Goal: Find specific page/section: Find specific page/section

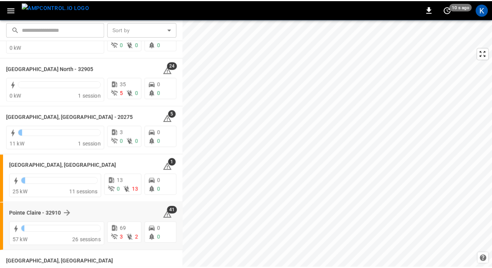
scroll to position [614, 0]
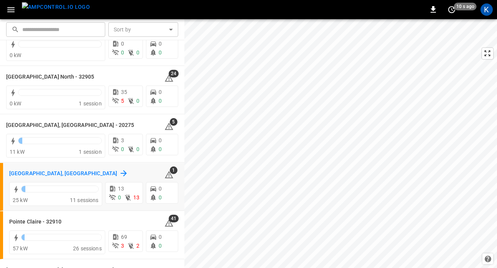
click at [12, 173] on h6 "[GEOGRAPHIC_DATA], [GEOGRAPHIC_DATA]" at bounding box center [63, 174] width 108 height 8
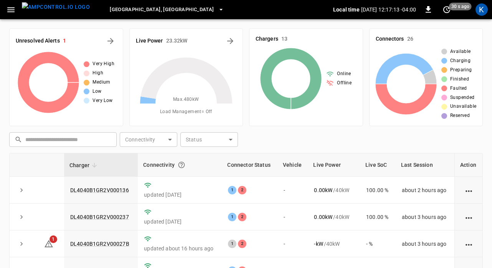
click at [12, 10] on icon "button" at bounding box center [10, 9] width 7 height 5
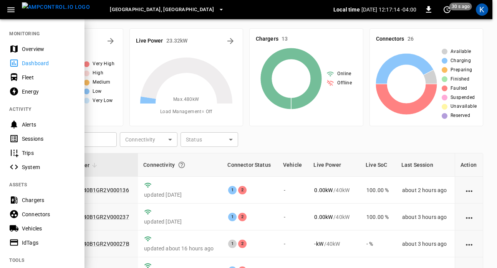
click at [117, 9] on span "[GEOGRAPHIC_DATA], [GEOGRAPHIC_DATA]" at bounding box center [162, 9] width 104 height 9
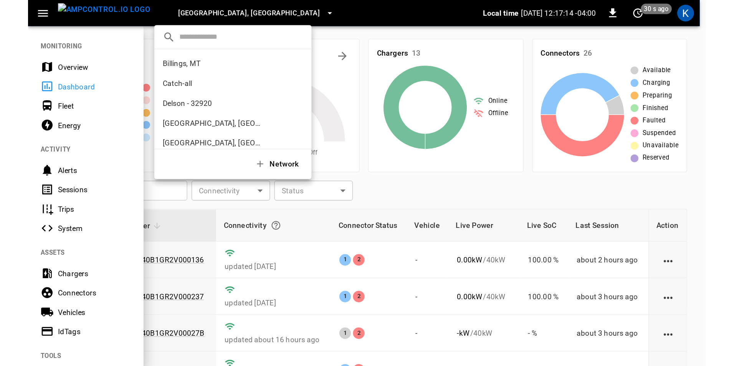
scroll to position [231, 0]
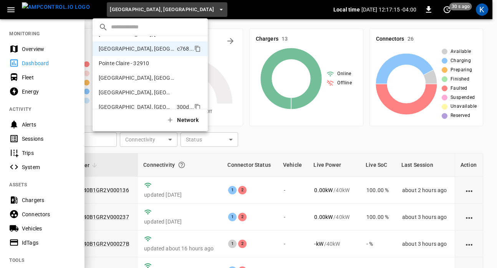
click at [137, 105] on li "[GEOGRAPHIC_DATA], [GEOGRAPHIC_DATA] 300d ..." at bounding box center [149, 107] width 115 height 15
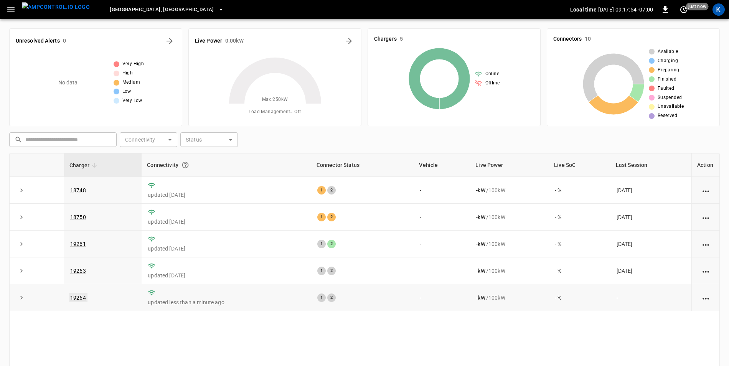
click at [79, 299] on link "19264" at bounding box center [78, 297] width 19 height 9
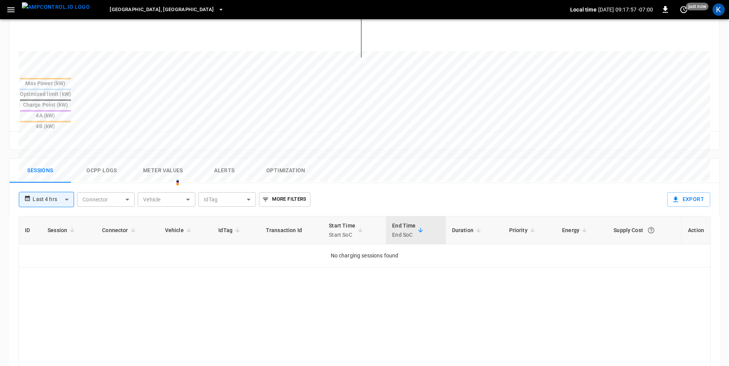
scroll to position [269, 0]
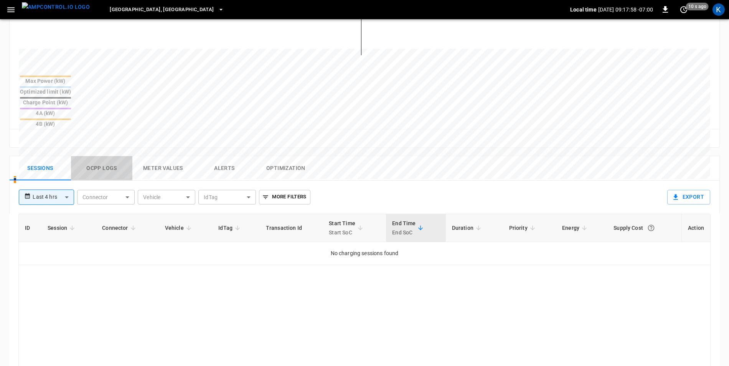
click at [94, 156] on button "Ocpp logs" at bounding box center [101, 168] width 61 height 25
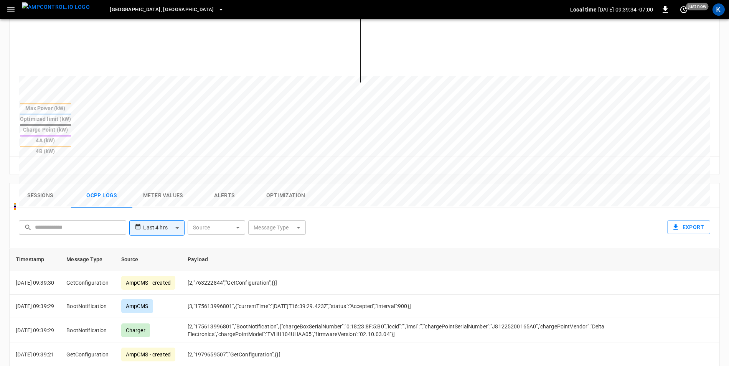
scroll to position [180, 0]
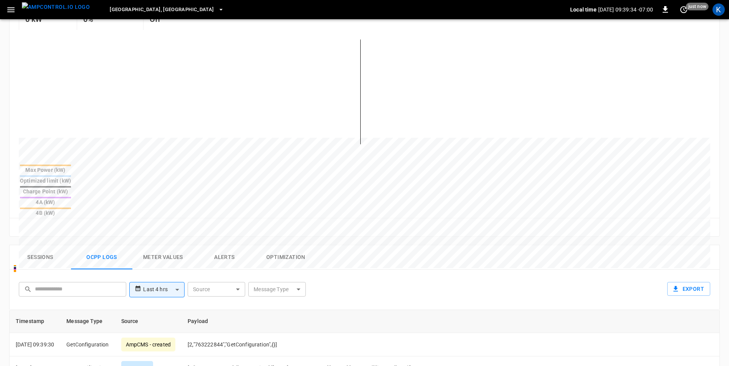
click at [34, 245] on button "Sessions" at bounding box center [40, 257] width 61 height 25
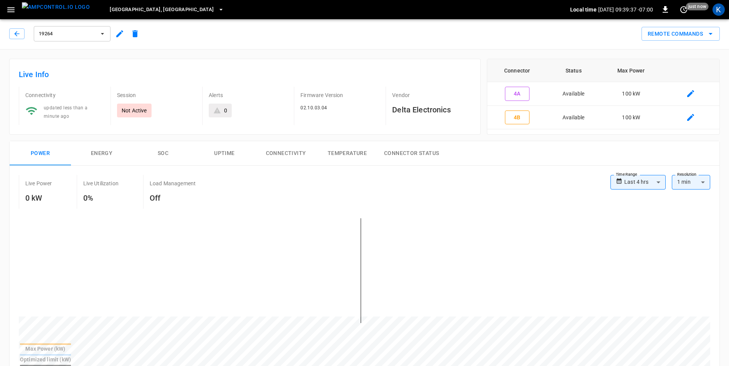
scroll to position [0, 0]
click at [14, 36] on icon "button" at bounding box center [17, 35] width 8 height 8
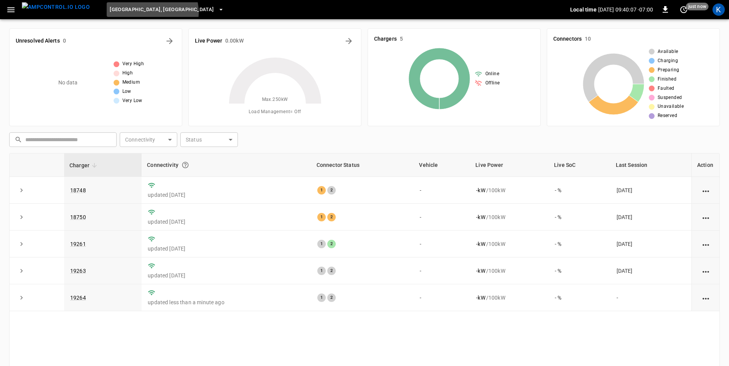
click at [217, 12] on icon "button" at bounding box center [221, 10] width 8 height 8
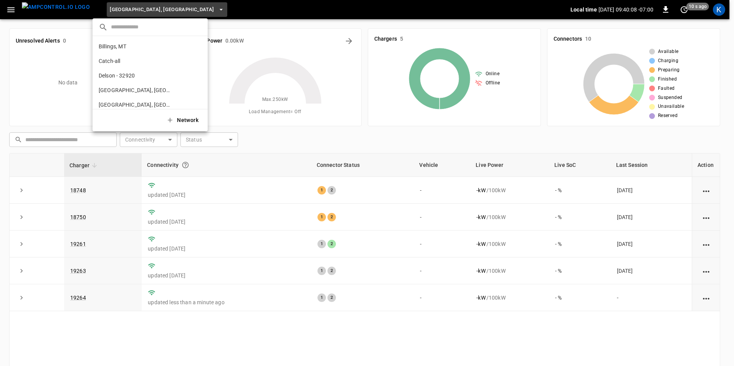
scroll to position [289, 0]
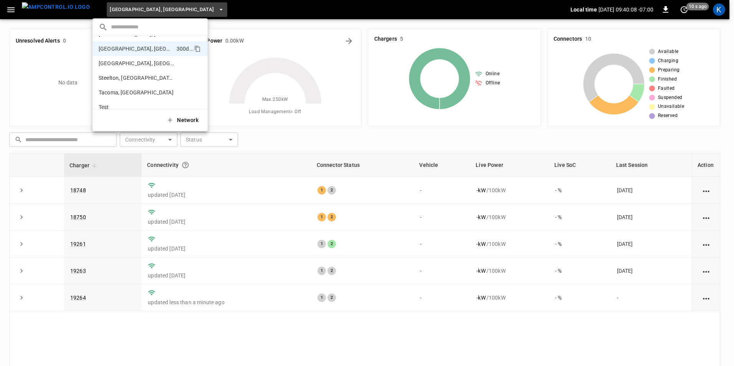
click at [138, 11] on div at bounding box center [367, 183] width 734 height 366
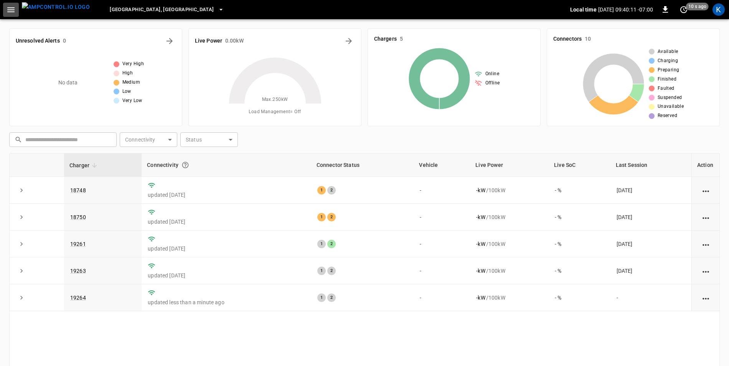
click at [9, 12] on icon "button" at bounding box center [10, 9] width 7 height 5
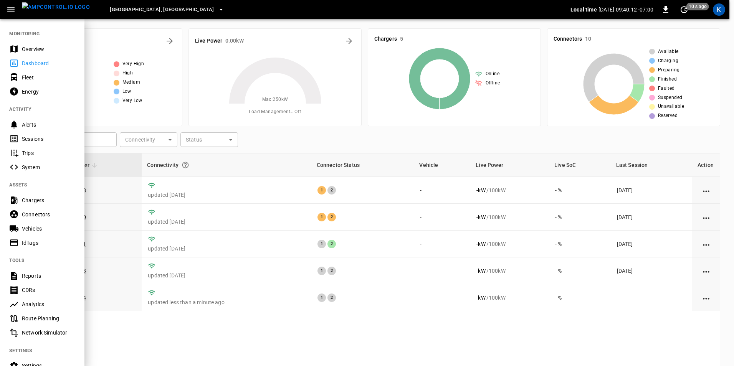
click at [9, 11] on icon "button" at bounding box center [11, 10] width 10 height 10
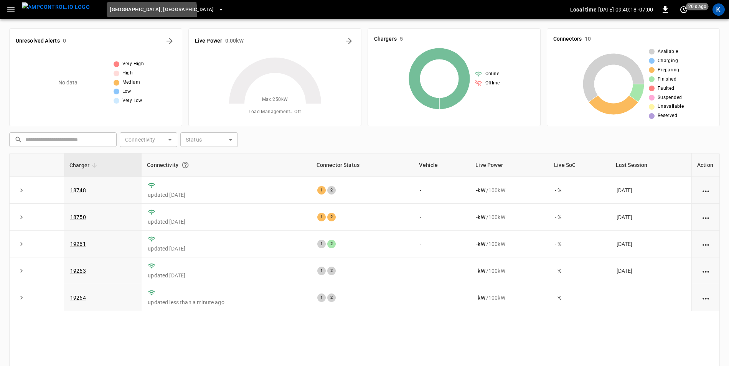
click at [217, 11] on icon "button" at bounding box center [221, 10] width 8 height 8
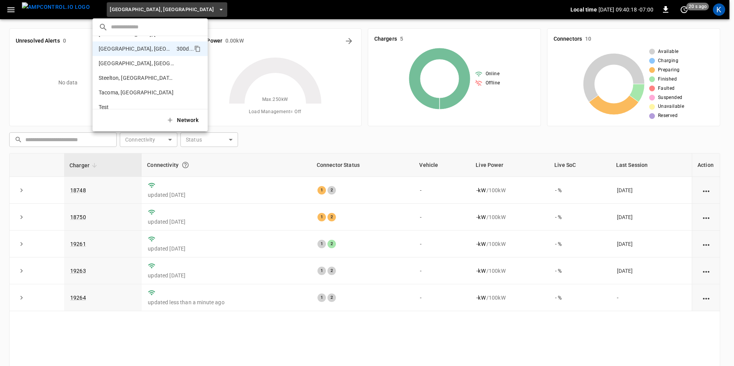
click at [139, 9] on div at bounding box center [367, 183] width 734 height 366
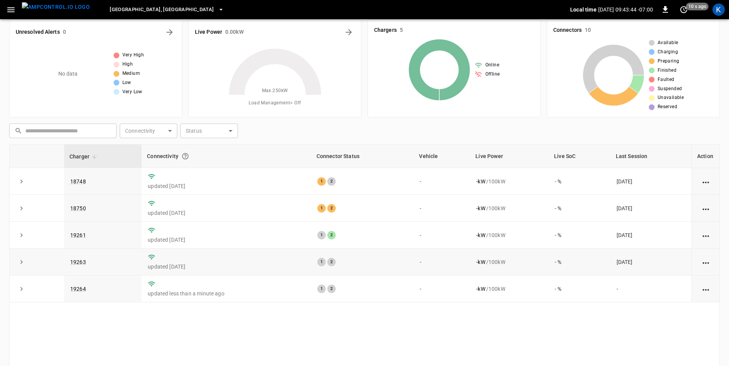
scroll to position [0, 0]
